Goal: Information Seeking & Learning: Learn about a topic

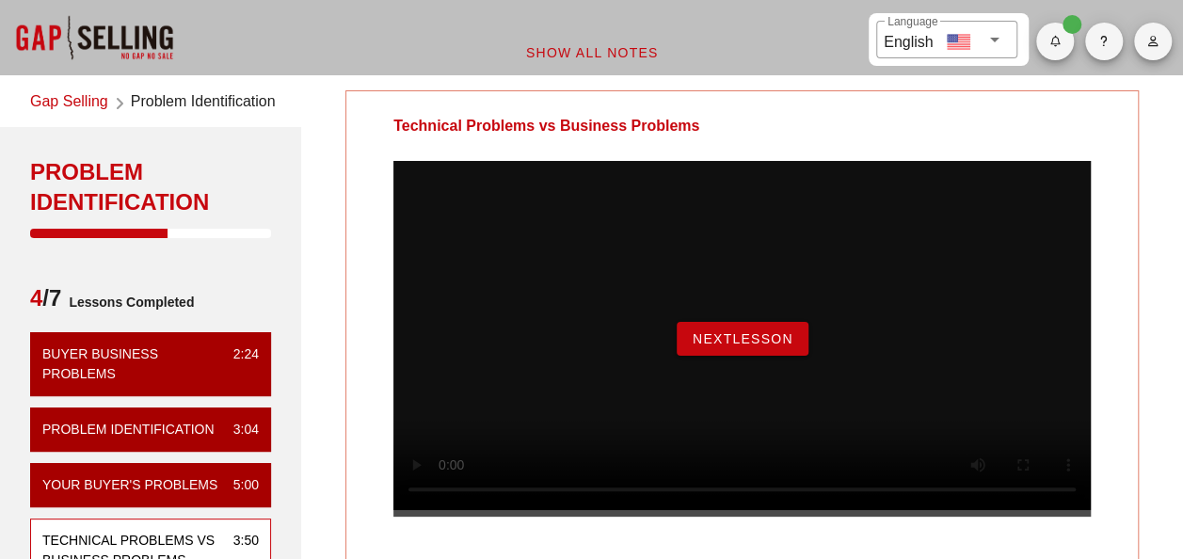
scroll to position [94, 0]
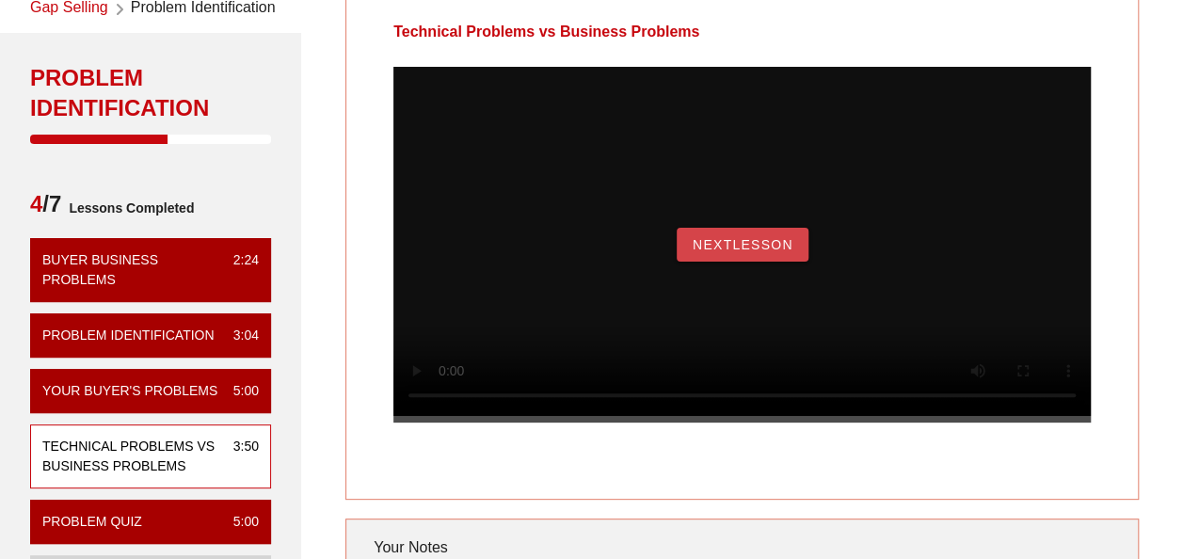
click at [696, 252] on span "NextLesson" at bounding box center [743, 244] width 102 height 15
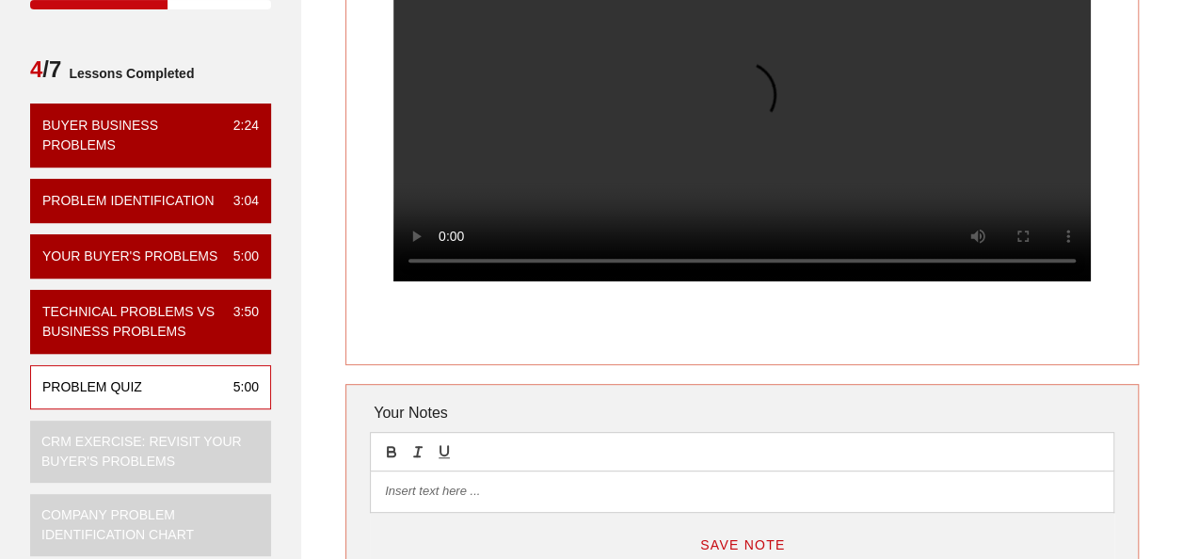
scroll to position [188, 0]
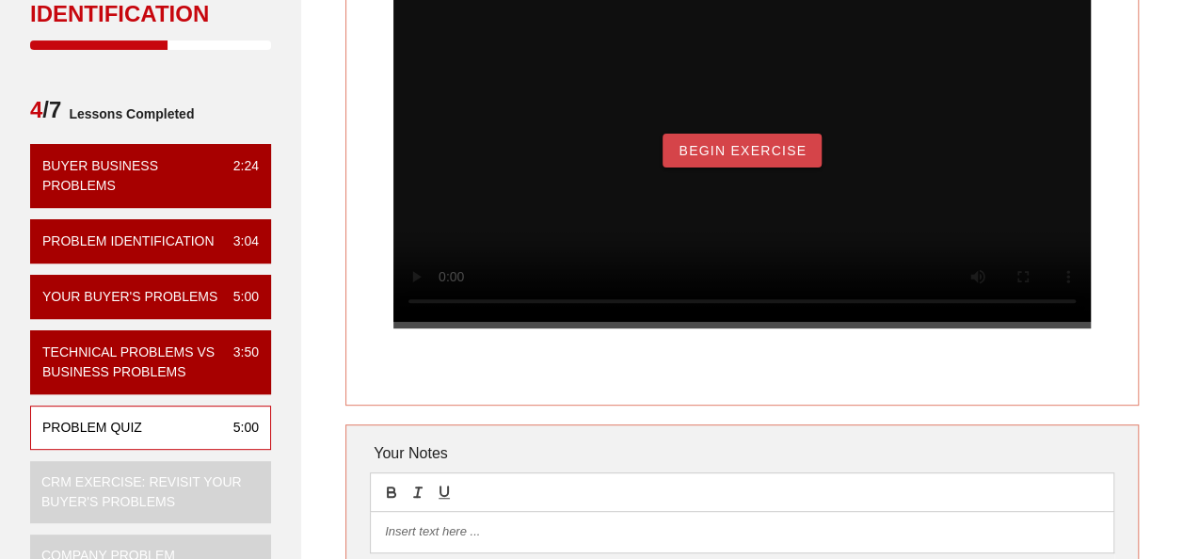
click at [746, 158] on span "Begin Exercise" at bounding box center [742, 150] width 129 height 15
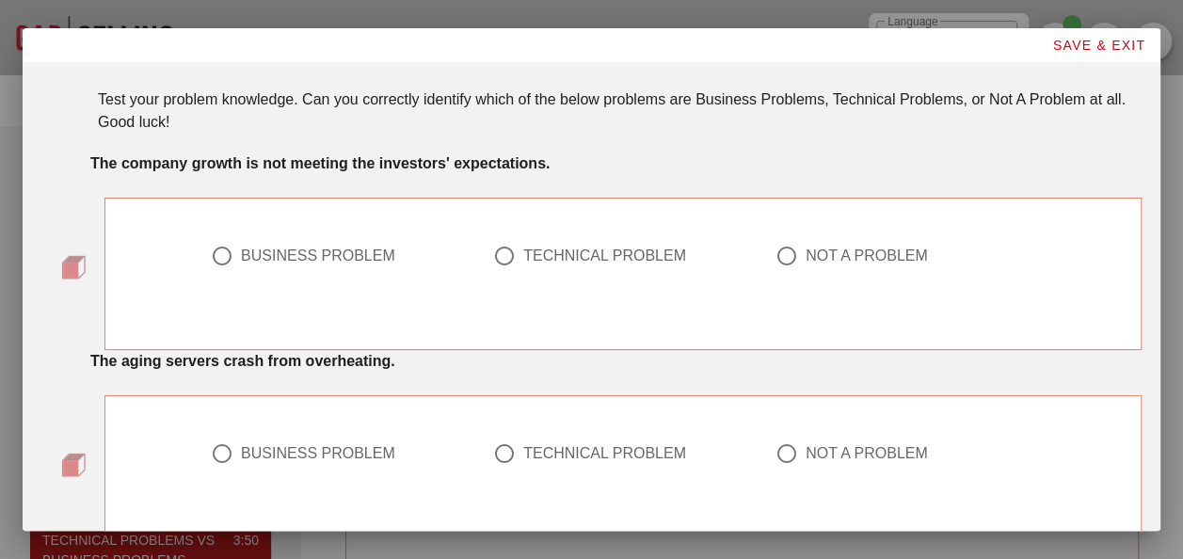
click at [216, 256] on div at bounding box center [222, 256] width 32 height 32
radio input "true"
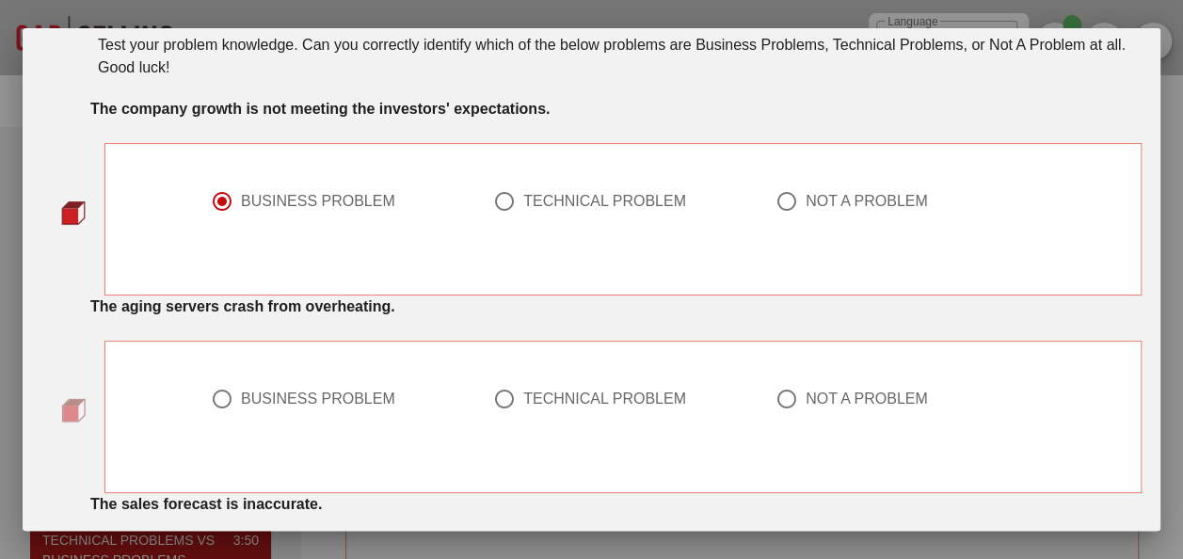
scroll to position [94, 0]
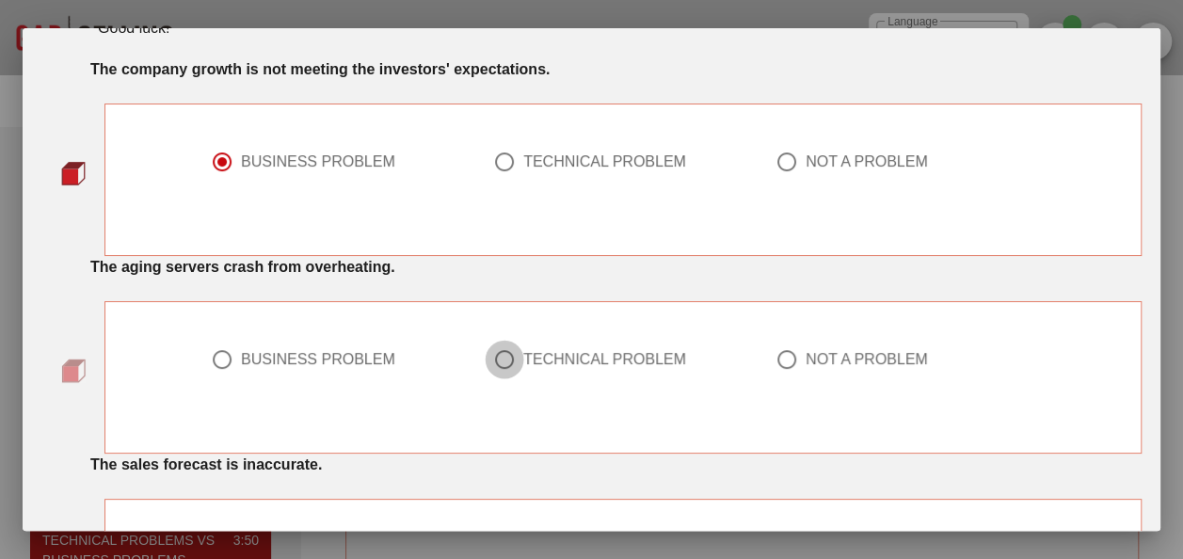
click at [503, 352] on div at bounding box center [505, 360] width 32 height 32
radio input "true"
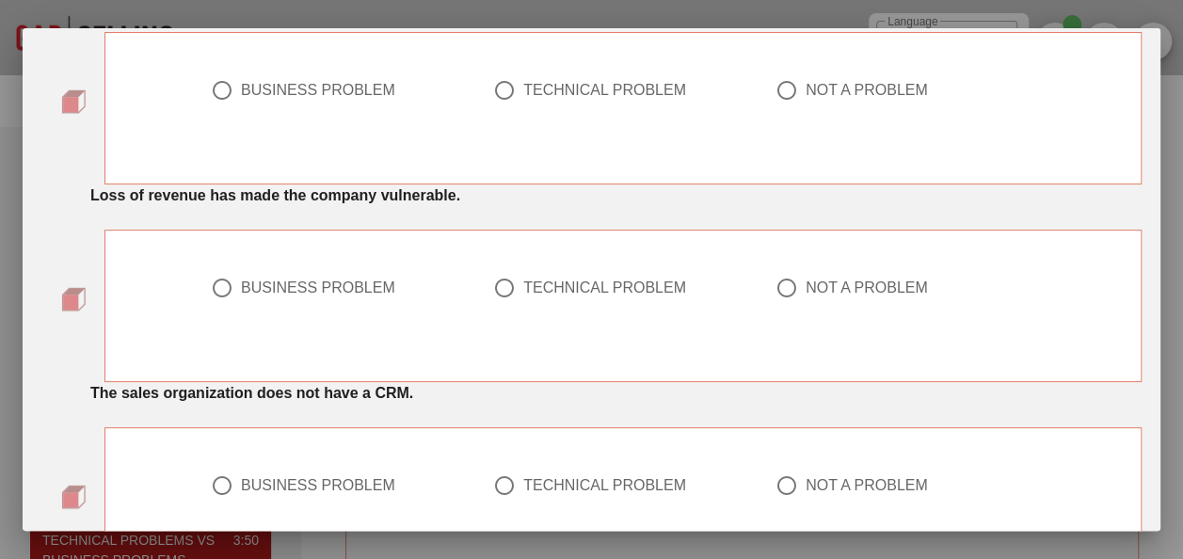
scroll to position [659, 0]
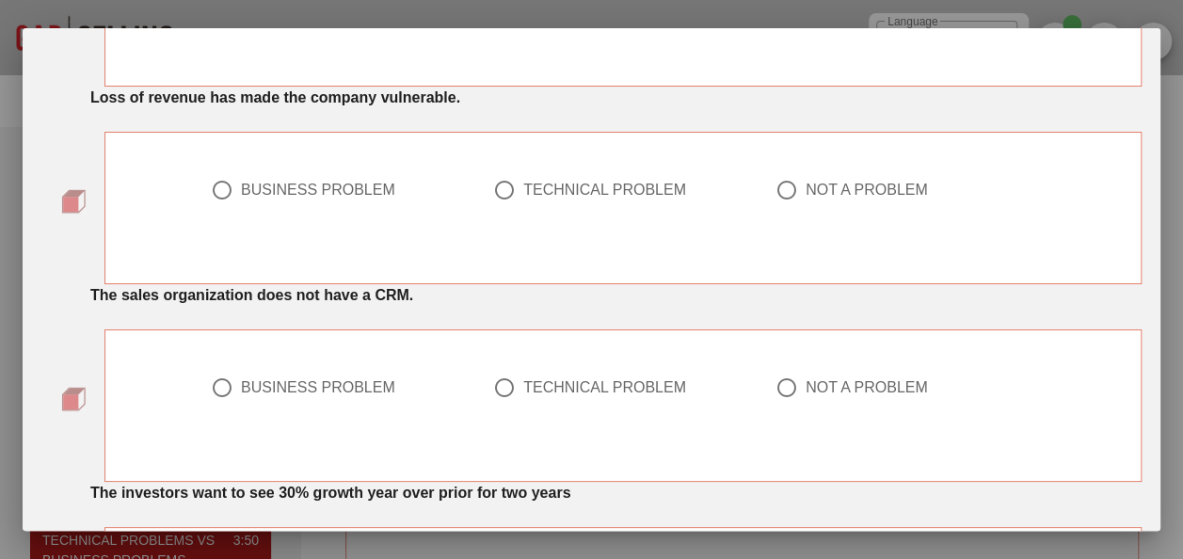
click at [503, 386] on div at bounding box center [505, 388] width 32 height 32
radio input "true"
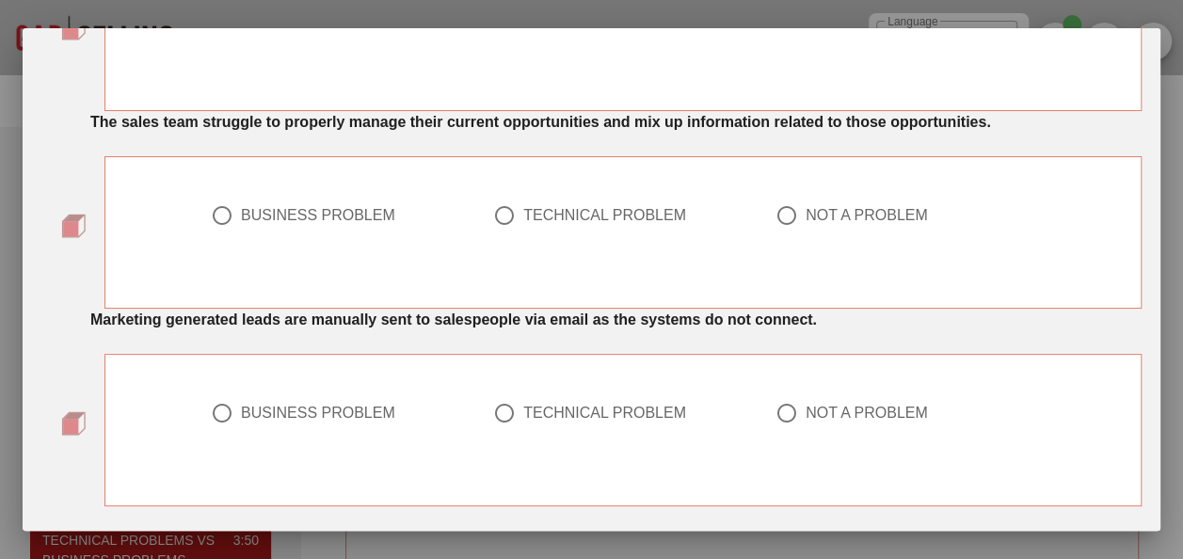
scroll to position [1694, 0]
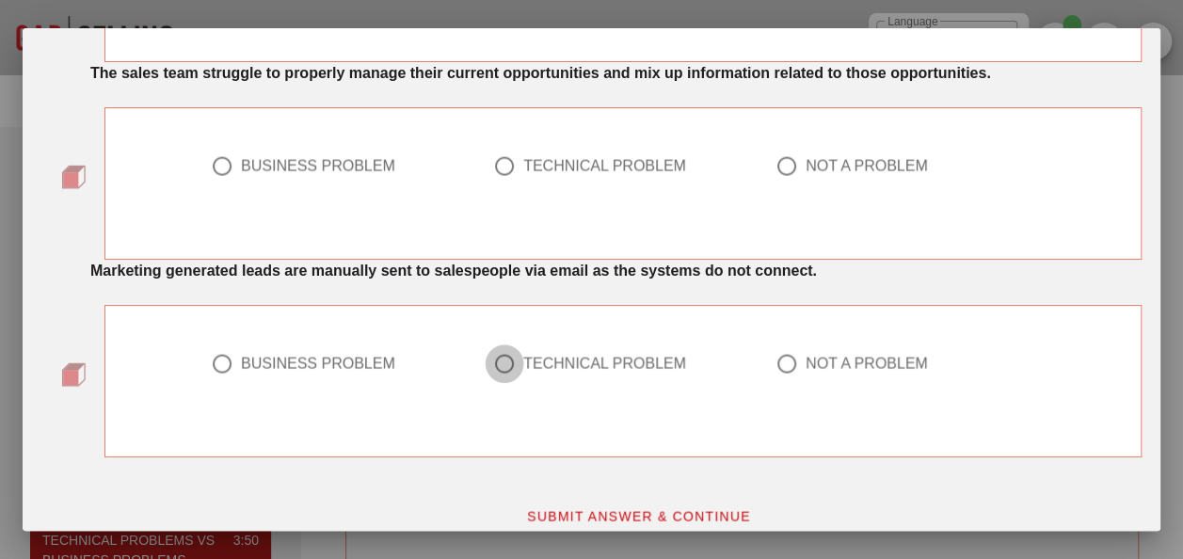
click at [494, 350] on div at bounding box center [505, 363] width 32 height 32
radio input "true"
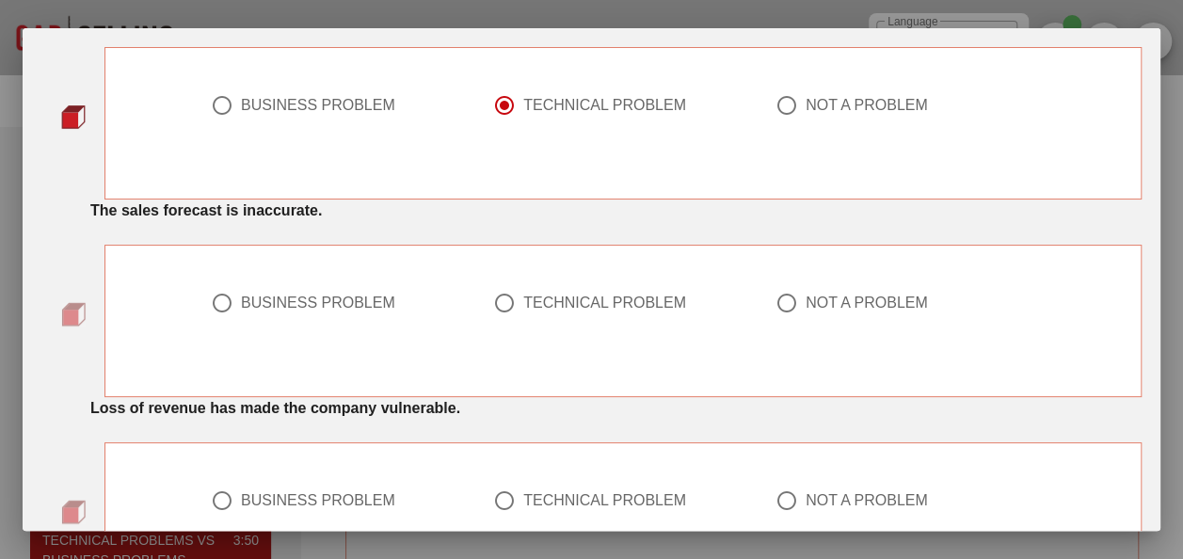
scroll to position [376, 0]
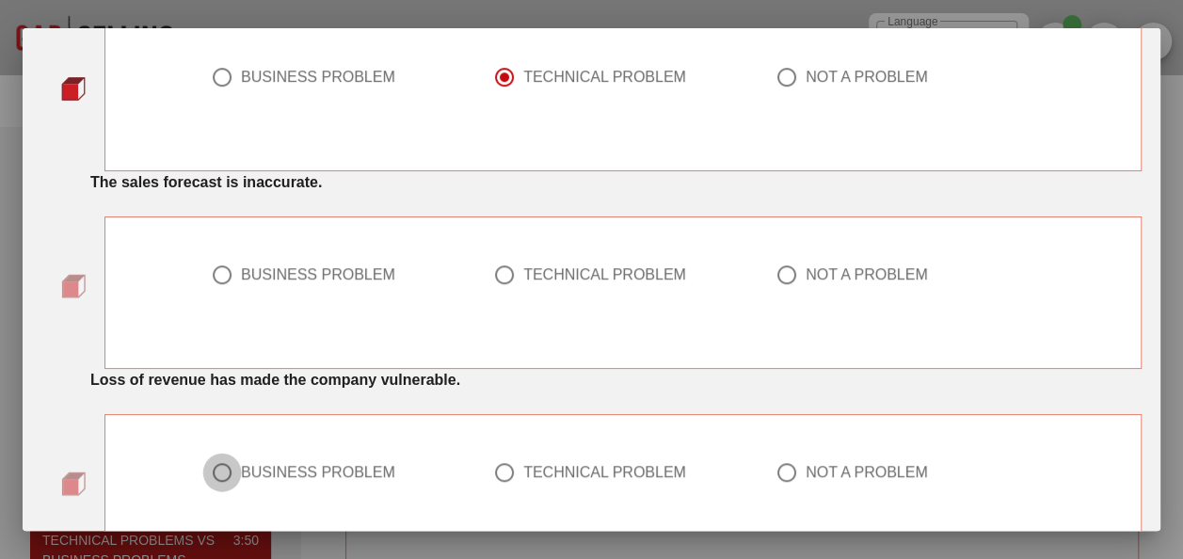
click at [230, 471] on div at bounding box center [222, 473] width 32 height 32
radio input "true"
click at [777, 275] on div at bounding box center [787, 275] width 32 height 32
radio input "true"
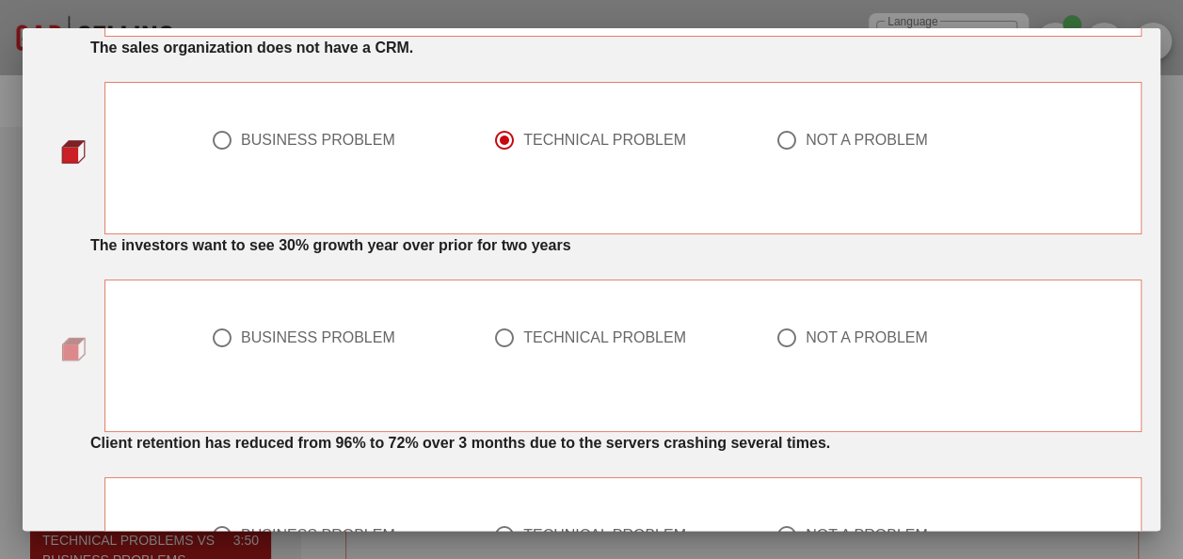
scroll to position [941, 0]
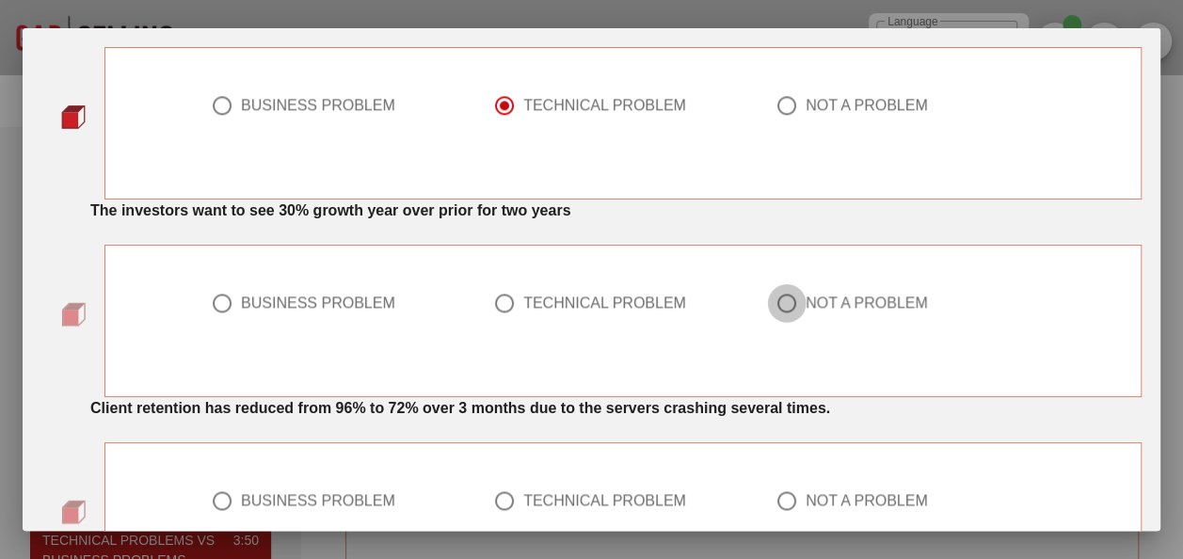
click at [779, 299] on div at bounding box center [787, 303] width 32 height 32
radio input "true"
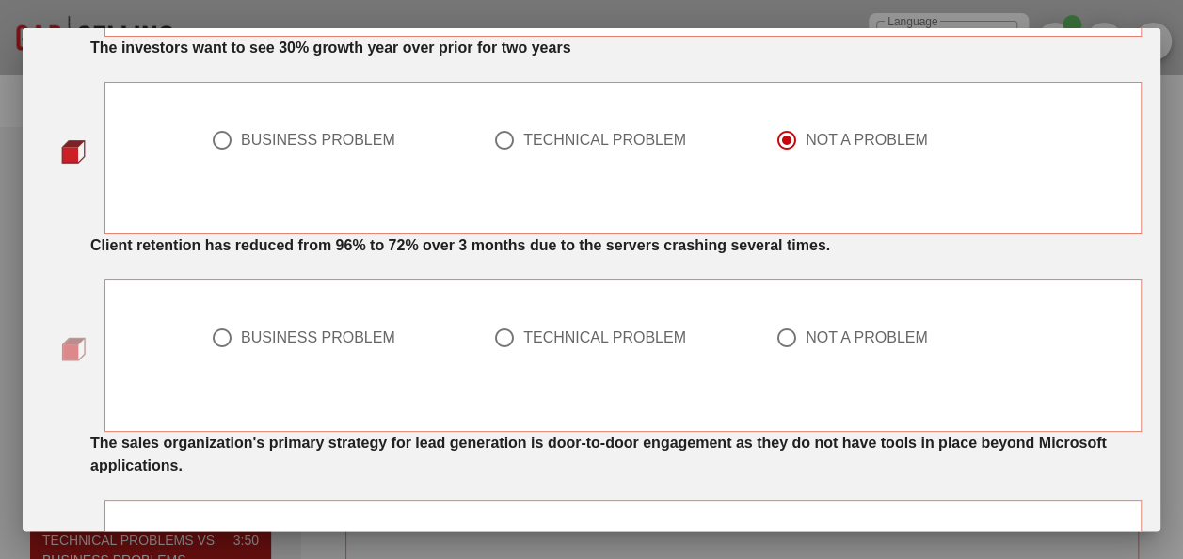
scroll to position [1129, 0]
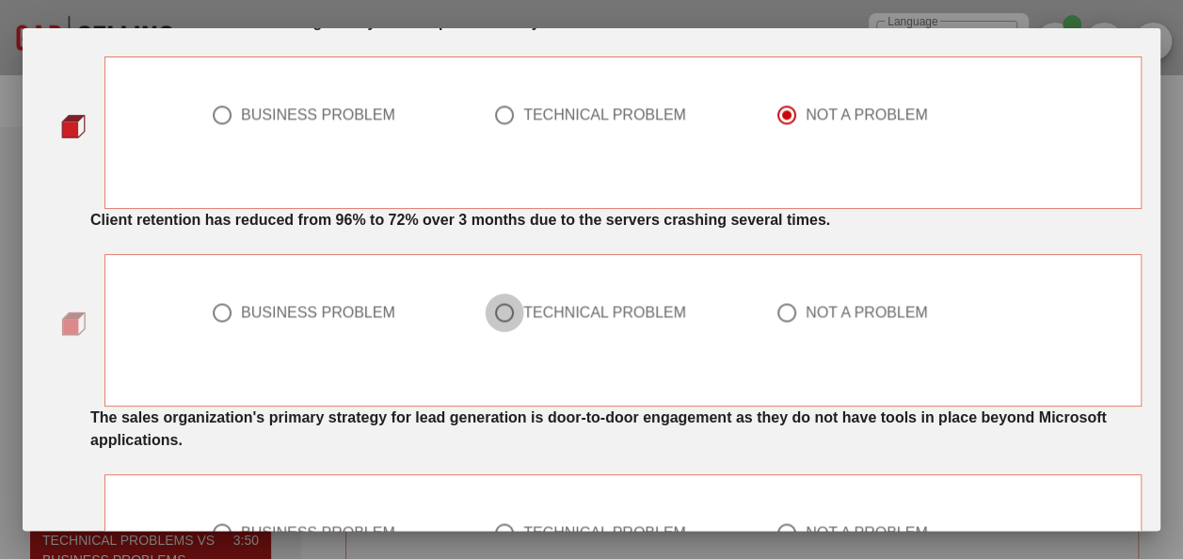
click at [498, 301] on div at bounding box center [505, 312] width 32 height 32
radio input "true"
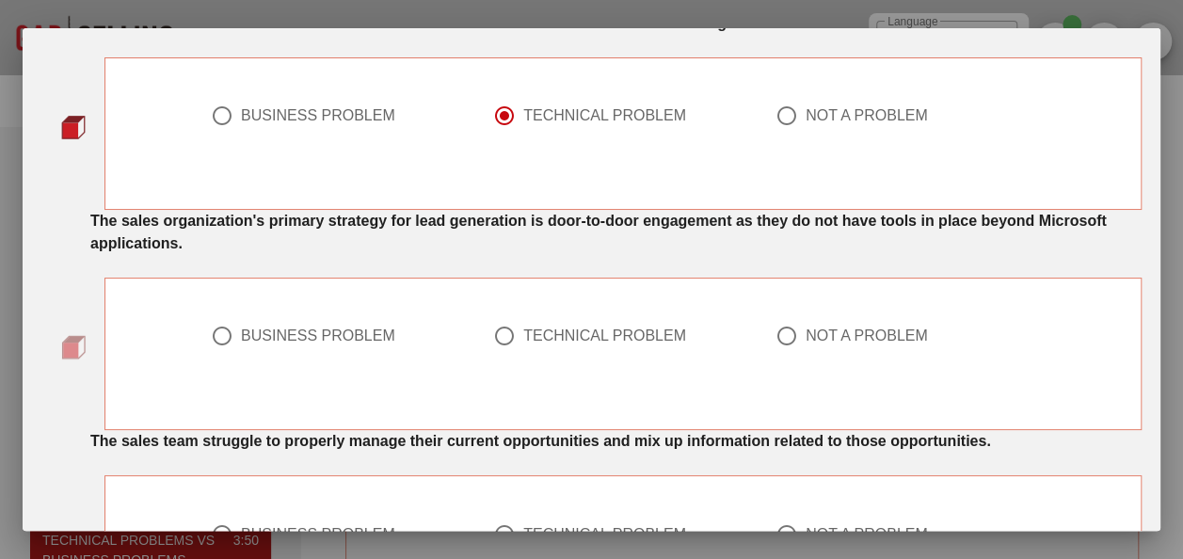
scroll to position [1412, 0]
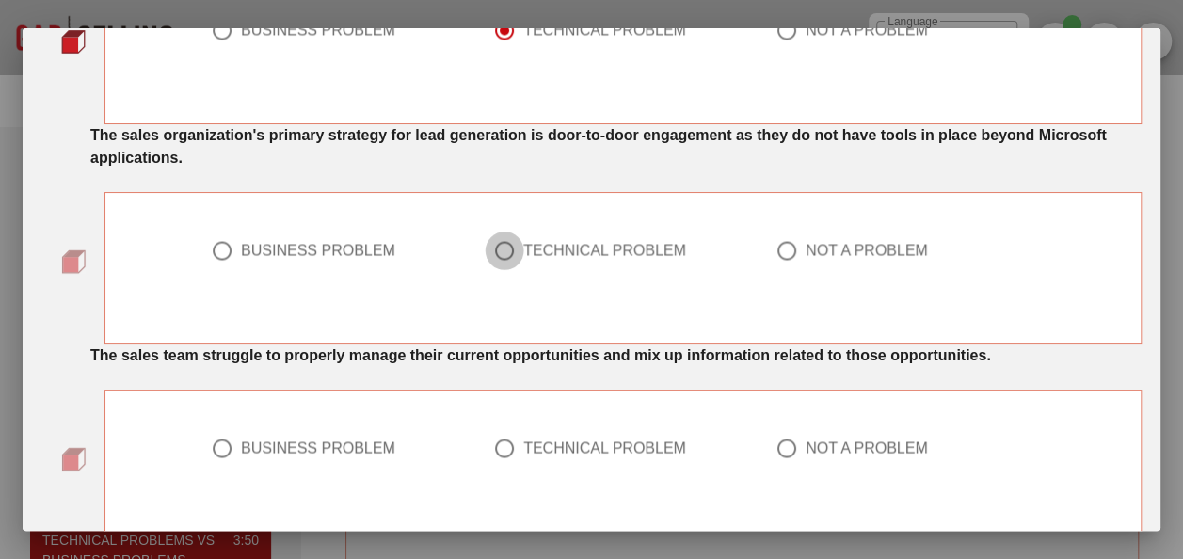
click at [489, 237] on div at bounding box center [505, 250] width 32 height 32
radio input "true"
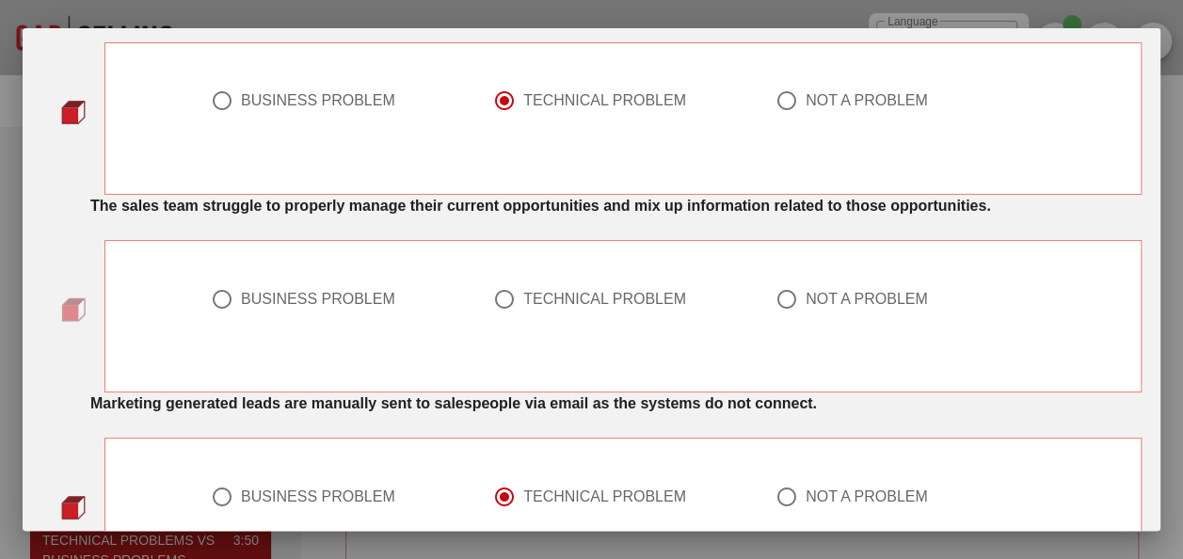
scroll to position [1600, 0]
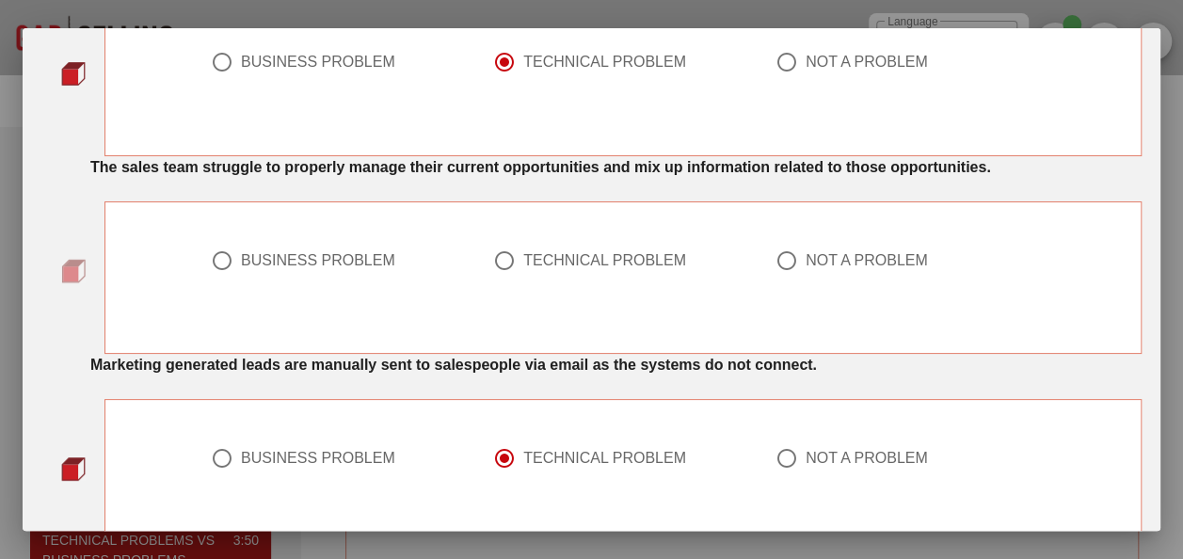
click at [501, 258] on div at bounding box center [505, 260] width 32 height 32
radio input "true"
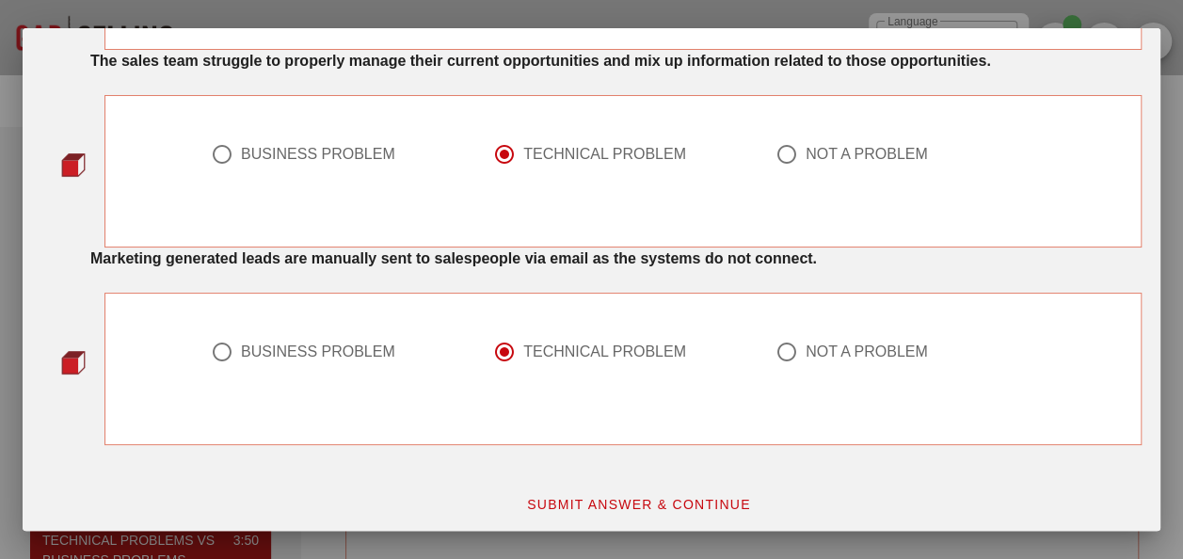
scroll to position [1707, 0]
click at [657, 497] on span "SUBMIT ANSWER & CONTINUE" at bounding box center [638, 502] width 225 height 15
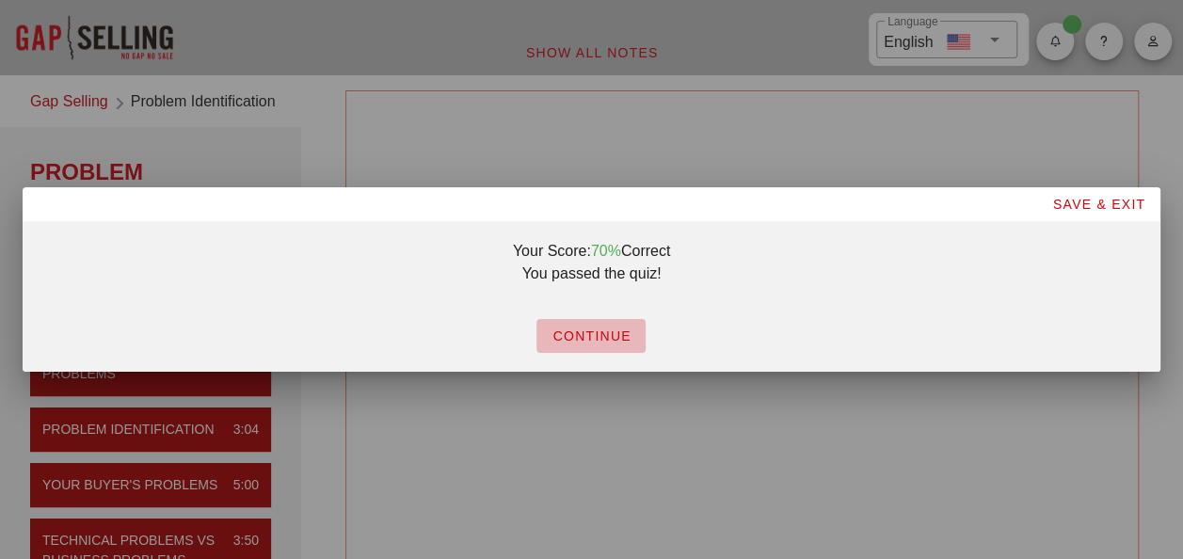
click at [578, 338] on span "CONTINUE" at bounding box center [591, 335] width 79 height 15
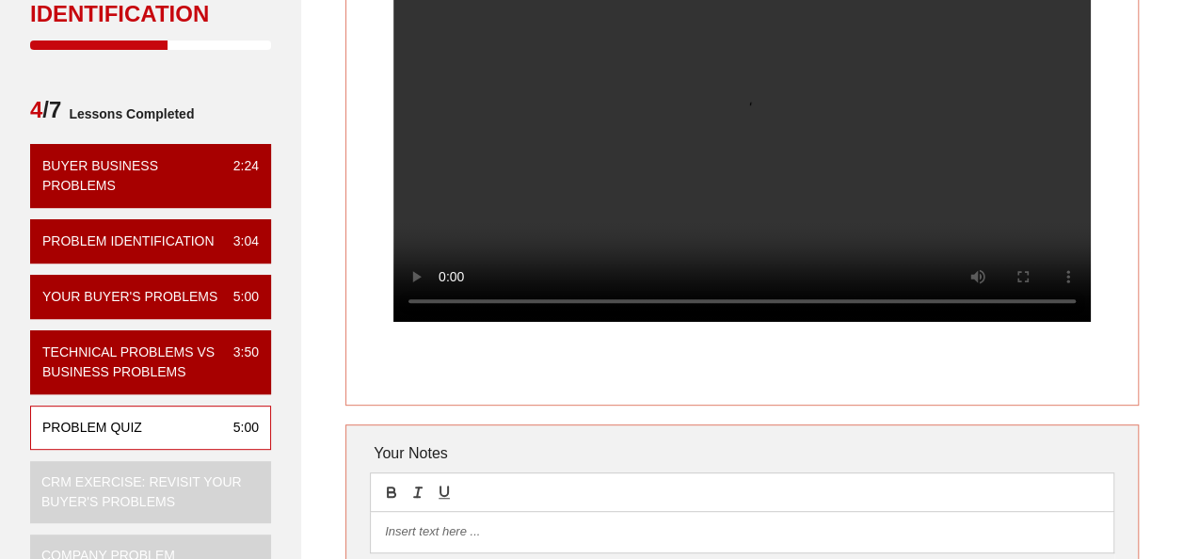
scroll to position [282, 0]
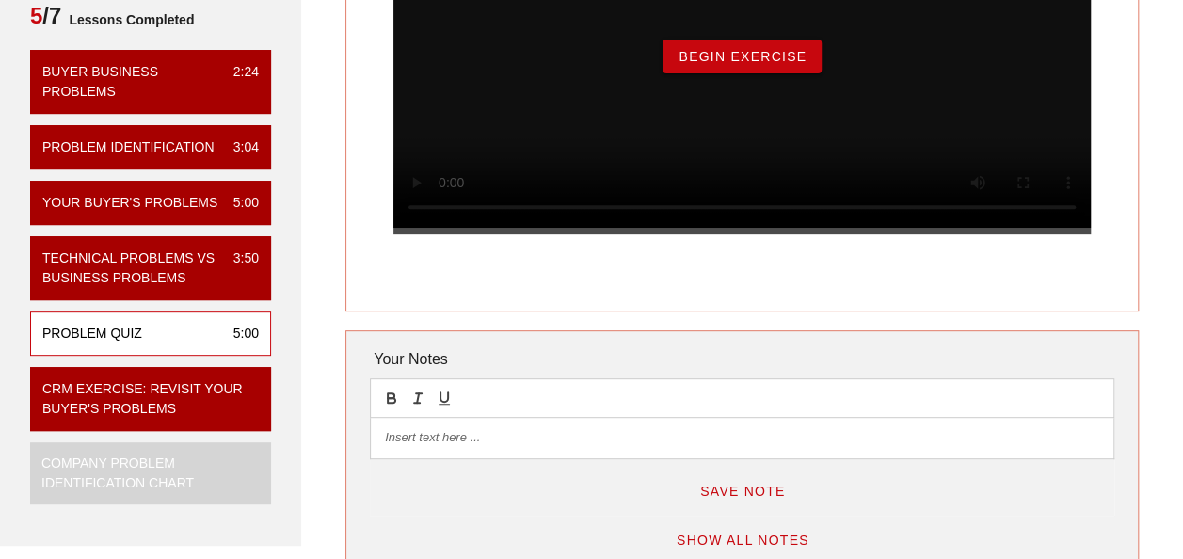
click at [757, 64] on span "Begin Exercise" at bounding box center [742, 56] width 129 height 15
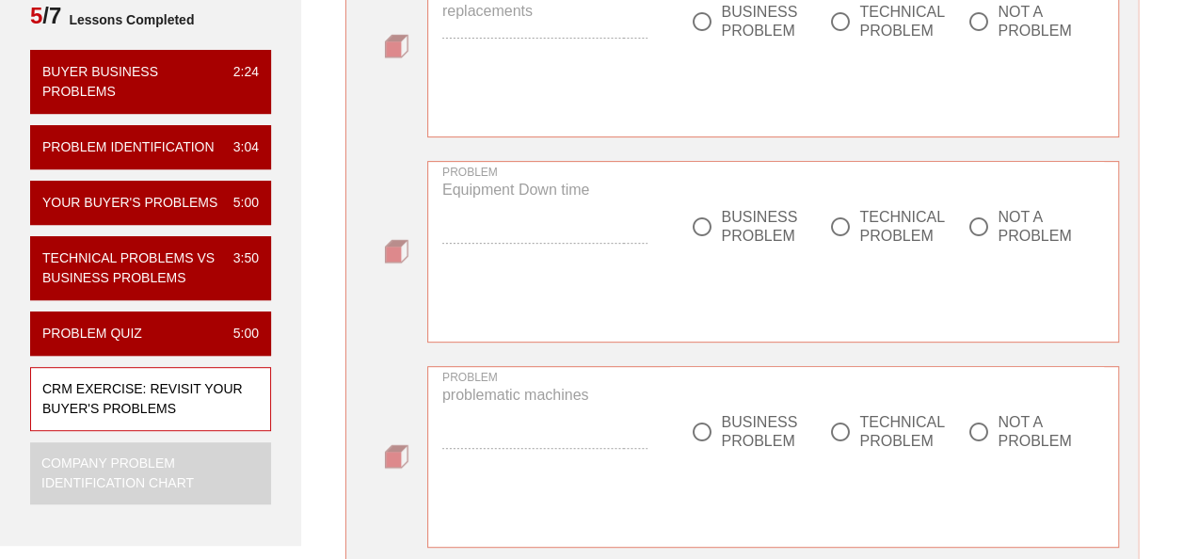
scroll to position [0, 0]
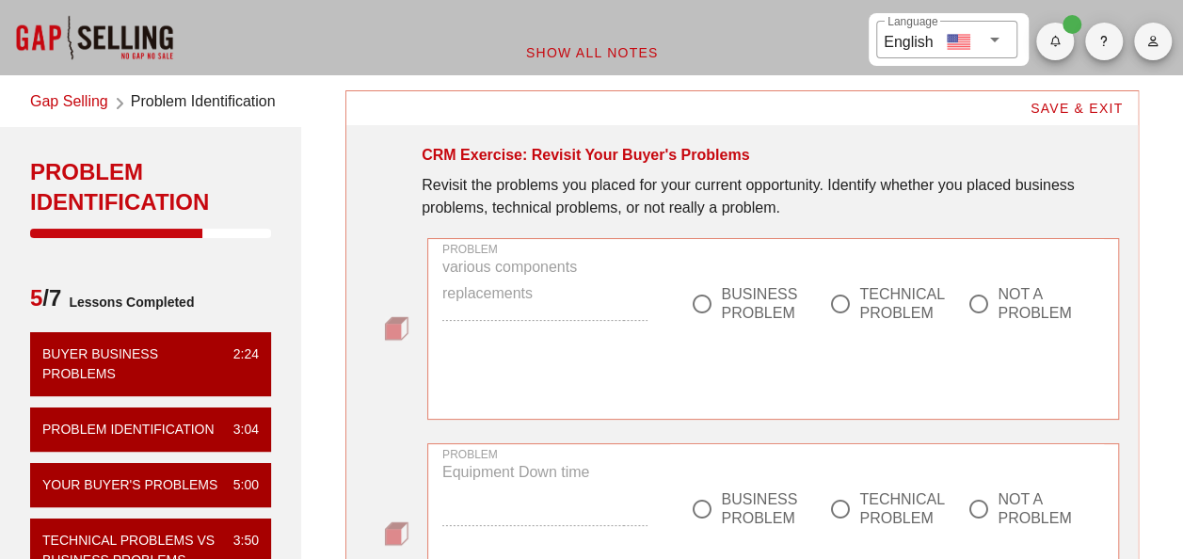
click at [840, 301] on div at bounding box center [841, 304] width 32 height 32
radio input "true"
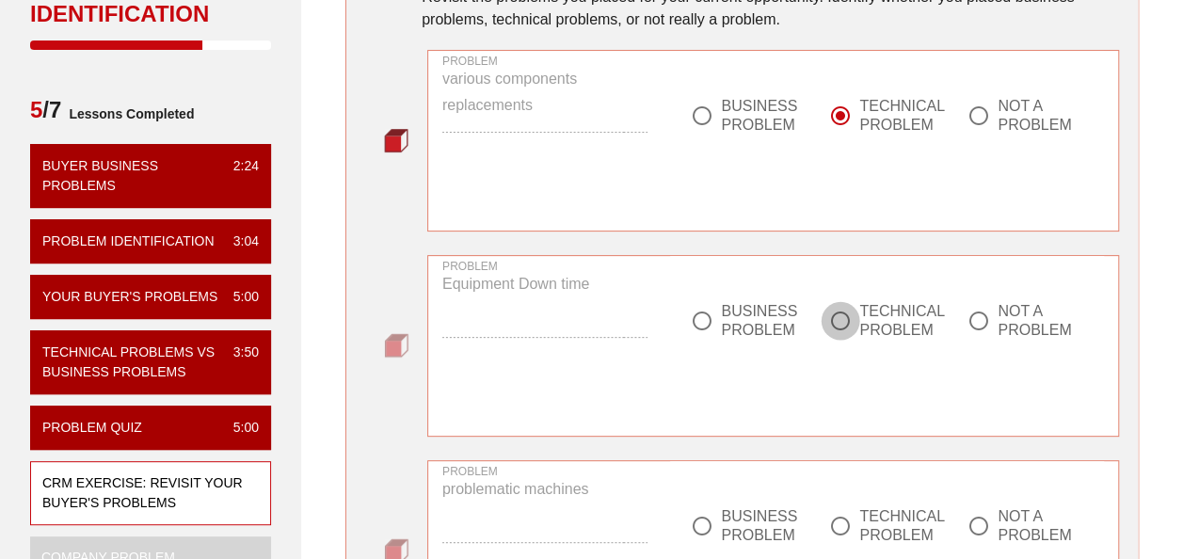
click at [836, 318] on div at bounding box center [841, 321] width 32 height 32
radio input "true"
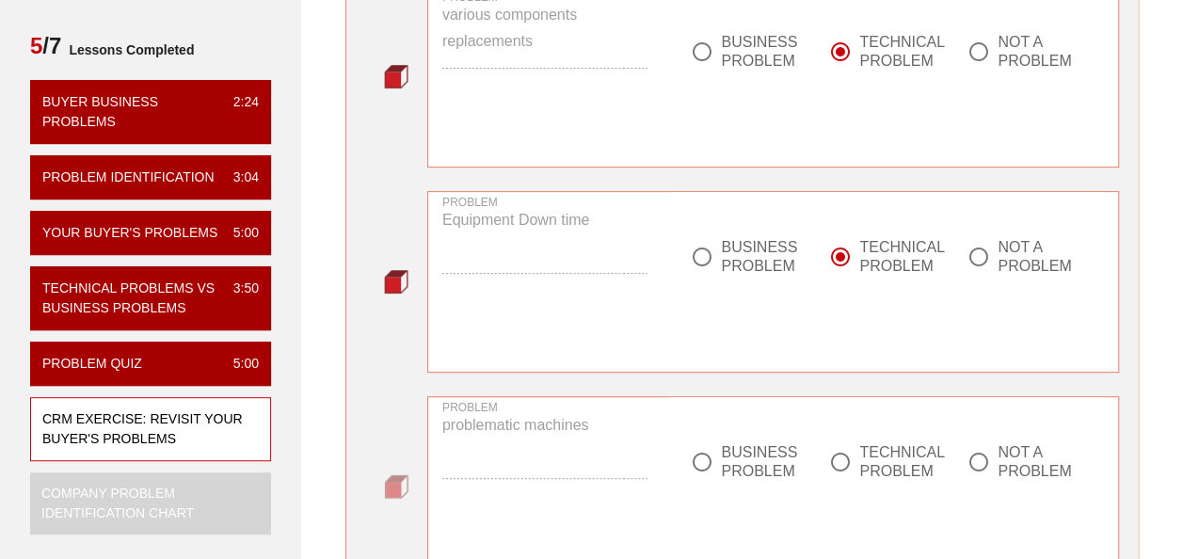
scroll to position [282, 0]
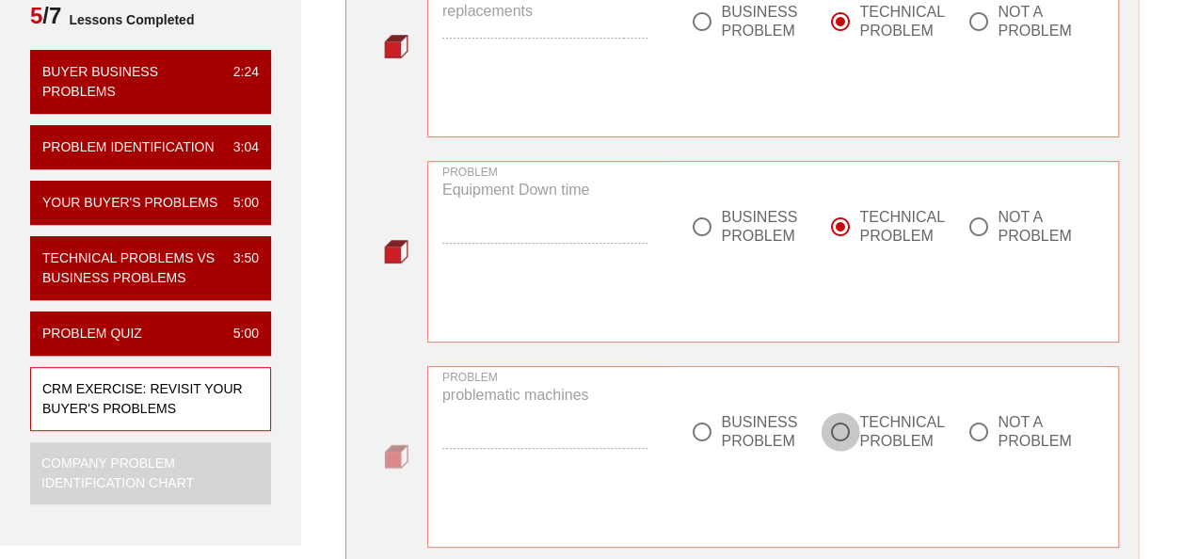
click at [841, 425] on div at bounding box center [841, 432] width 32 height 32
radio input "true"
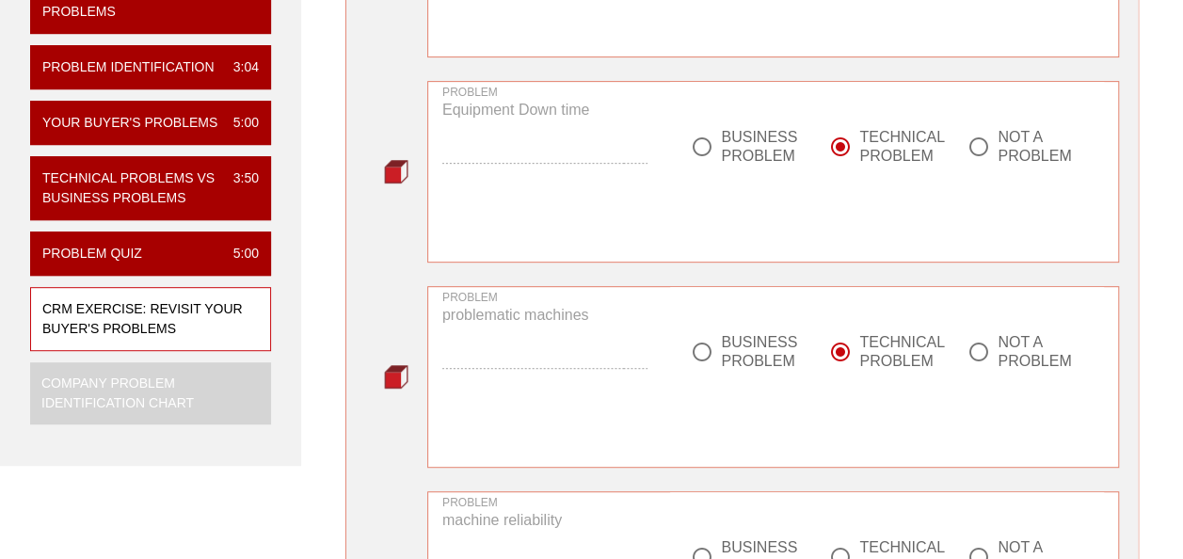
scroll to position [471, 0]
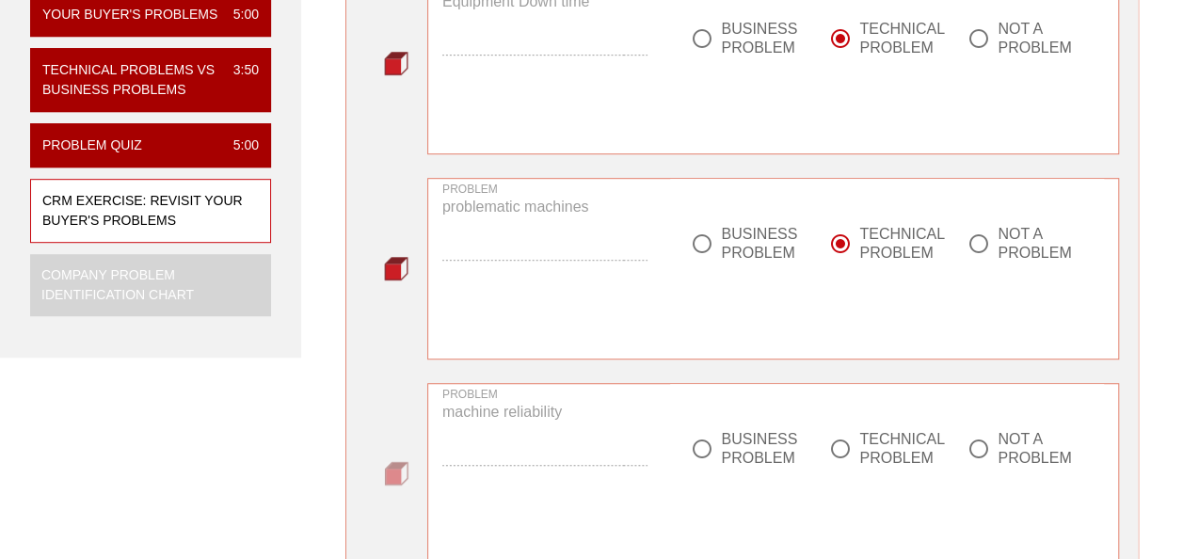
click at [847, 446] on div at bounding box center [841, 449] width 32 height 32
radio input "true"
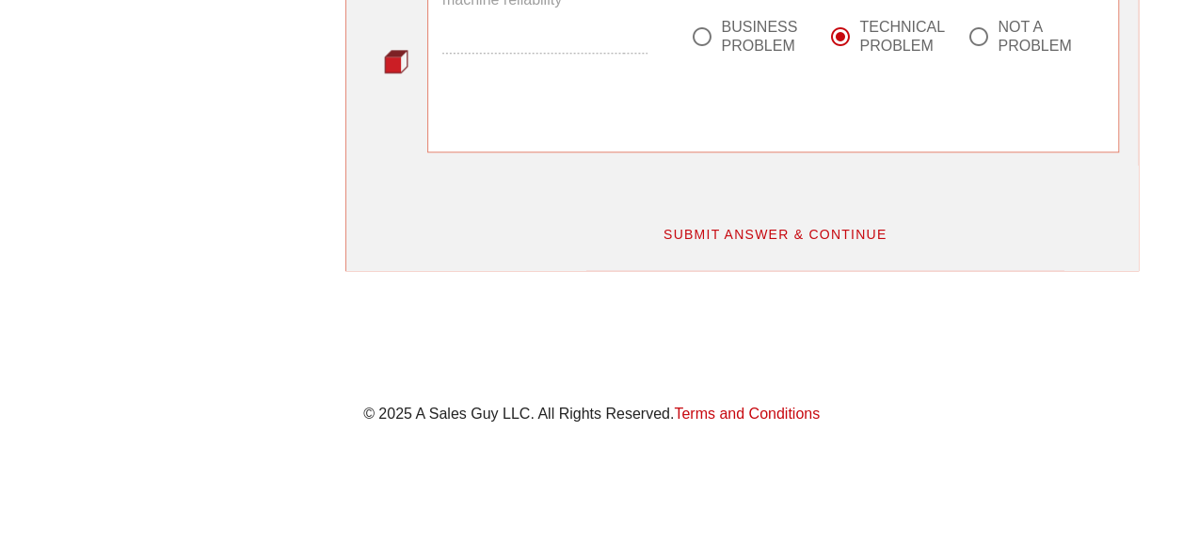
scroll to position [883, 0]
click at [798, 227] on span "SUBMIT ANSWER & CONTINUE" at bounding box center [775, 234] width 225 height 15
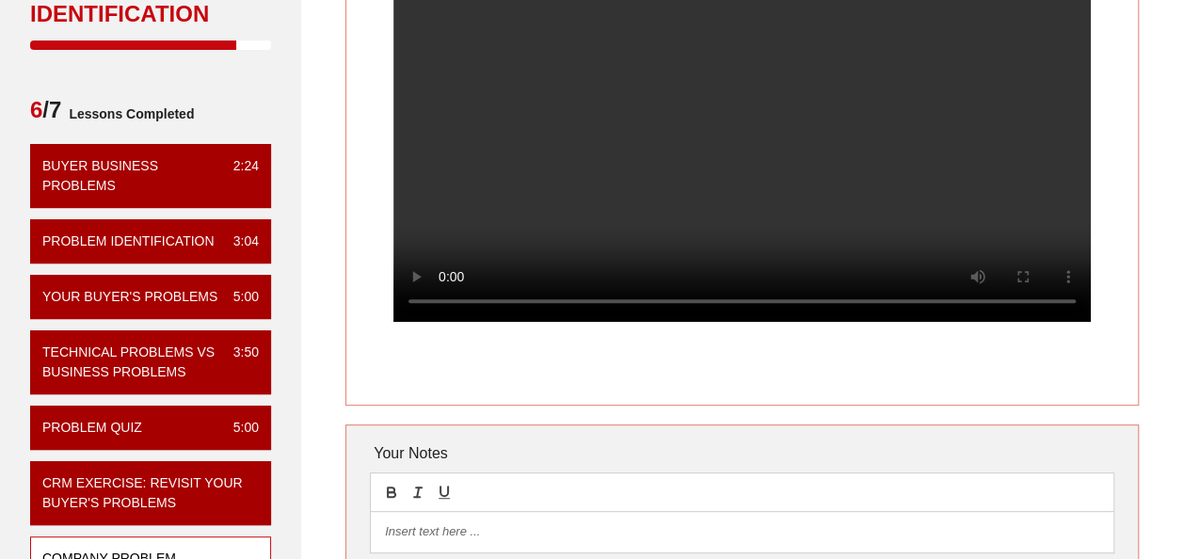
scroll to position [94, 0]
